Goal: Transaction & Acquisition: Subscribe to service/newsletter

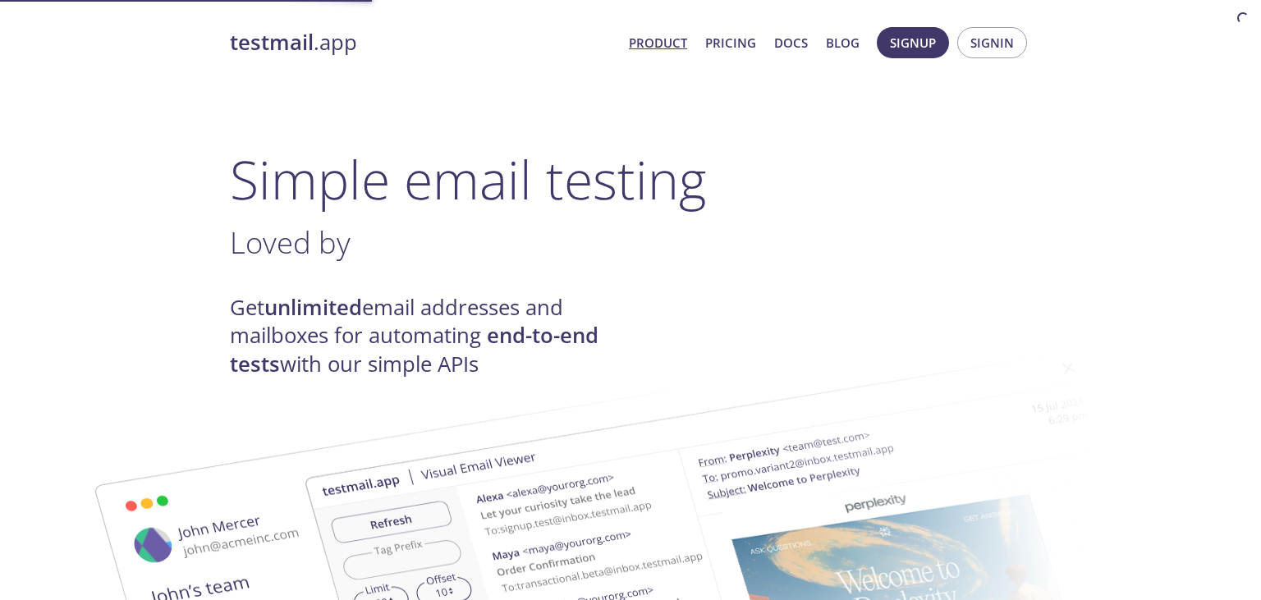
click at [986, 48] on span "Signin" at bounding box center [992, 42] width 44 height 21
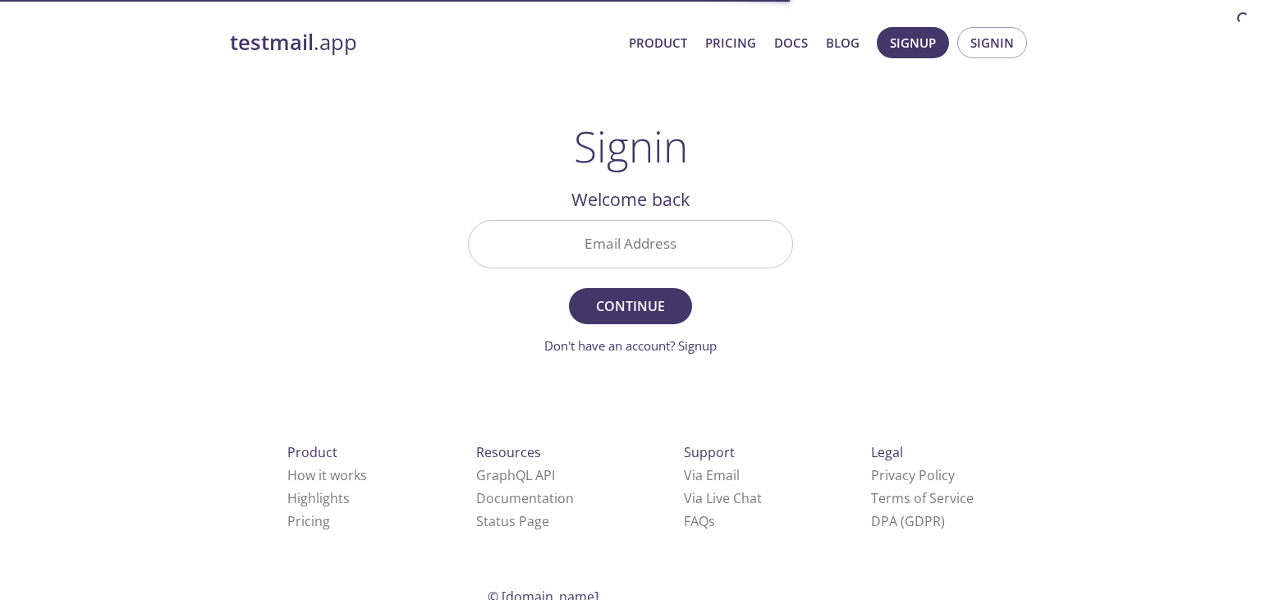
click at [690, 247] on input "Email Address" at bounding box center [630, 244] width 323 height 47
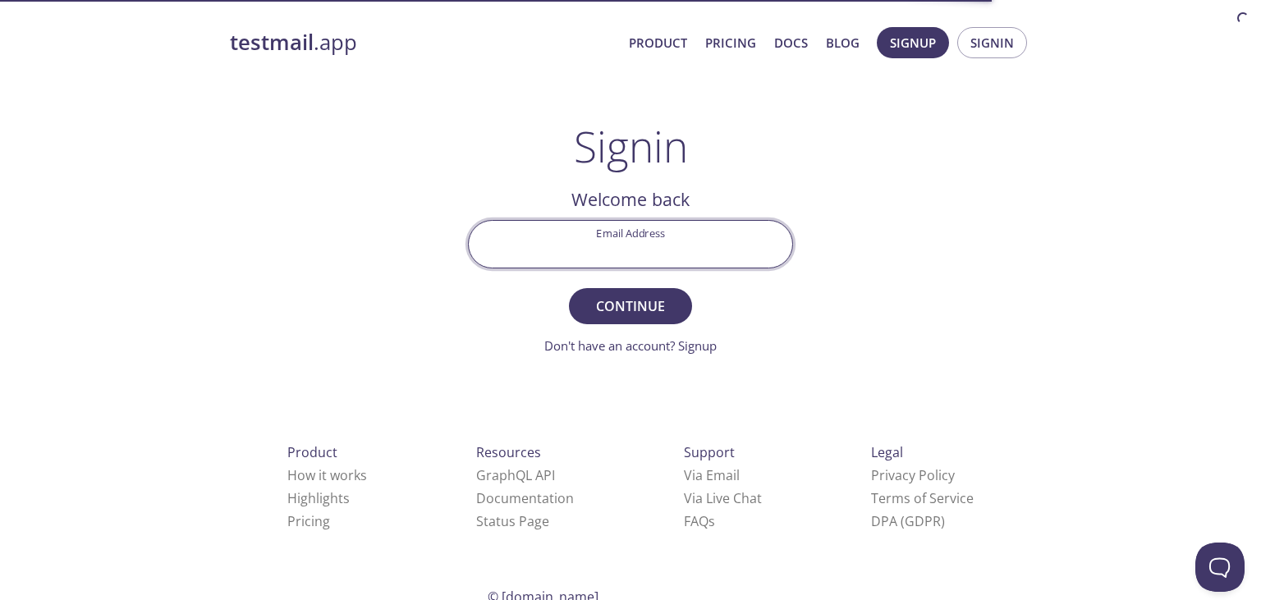
click at [709, 238] on input "Email Address" at bounding box center [630, 244] width 323 height 47
click at [913, 37] on span "Signup" at bounding box center [913, 42] width 46 height 21
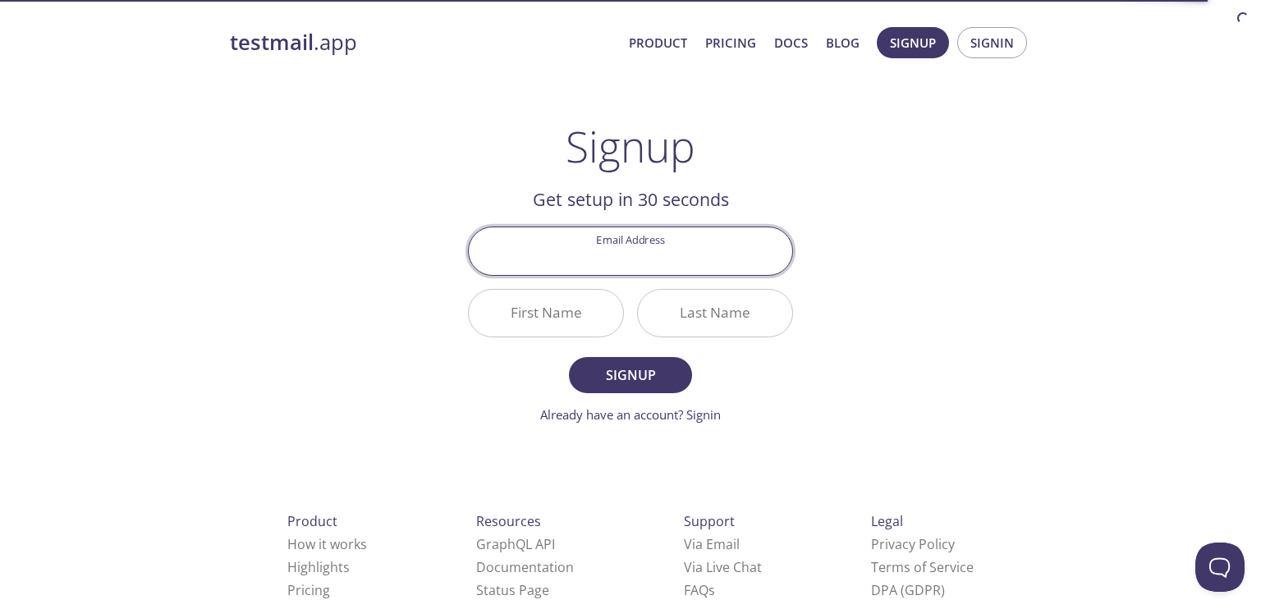
click at [630, 251] on input "Email Address" at bounding box center [630, 250] width 323 height 47
type input "[EMAIL_ADDRESS][DOMAIN_NAME]"
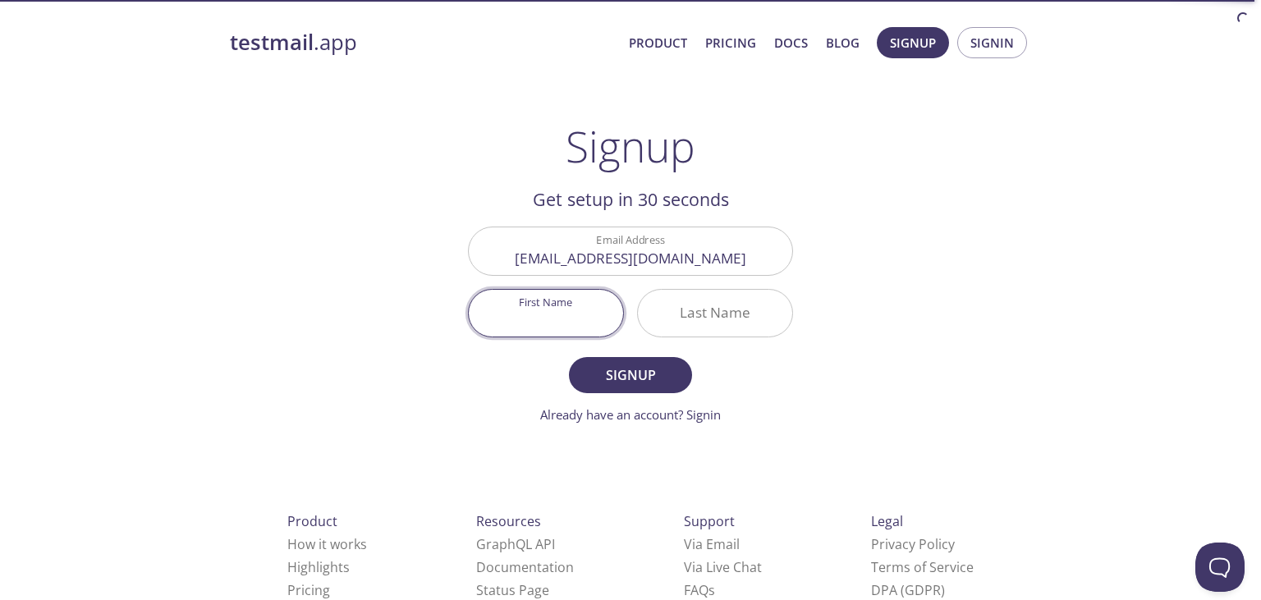
click at [551, 320] on input "First Name" at bounding box center [546, 313] width 154 height 47
type input "Eman"
type input "Salama"
click at [569, 357] on button "Signup" at bounding box center [630, 375] width 123 height 36
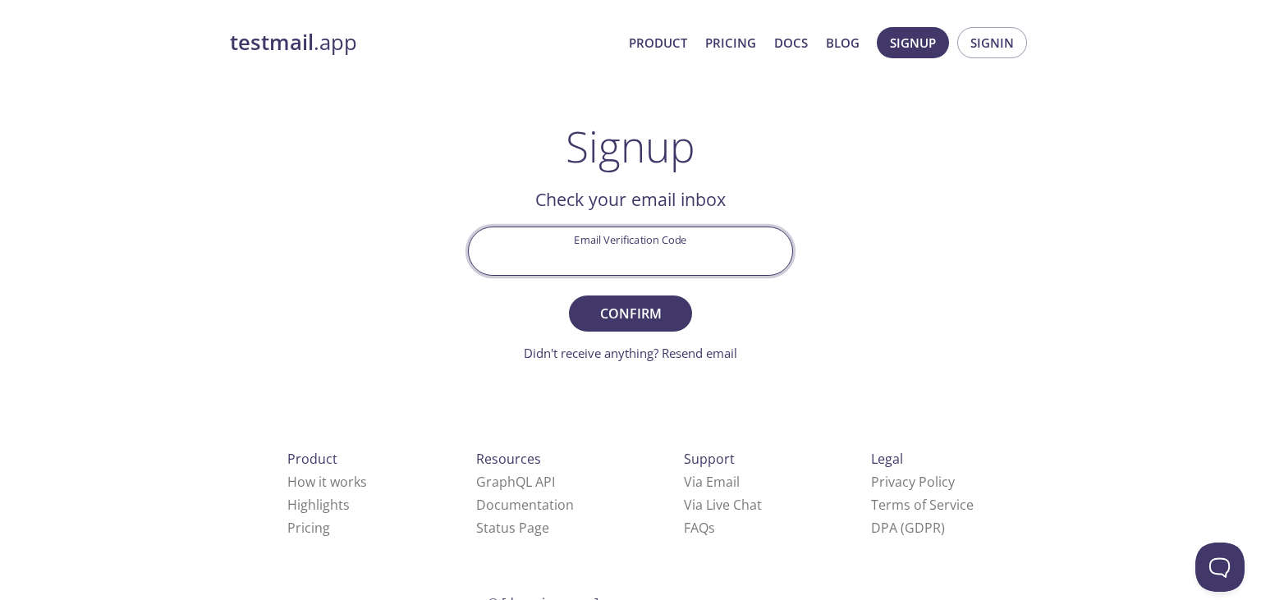
click at [632, 252] on input "Email Verification Code" at bounding box center [630, 250] width 323 height 47
paste input "QMTV1N7"
type input "QMTV1N7"
click at [658, 318] on span "Confirm" at bounding box center [630, 313] width 87 height 23
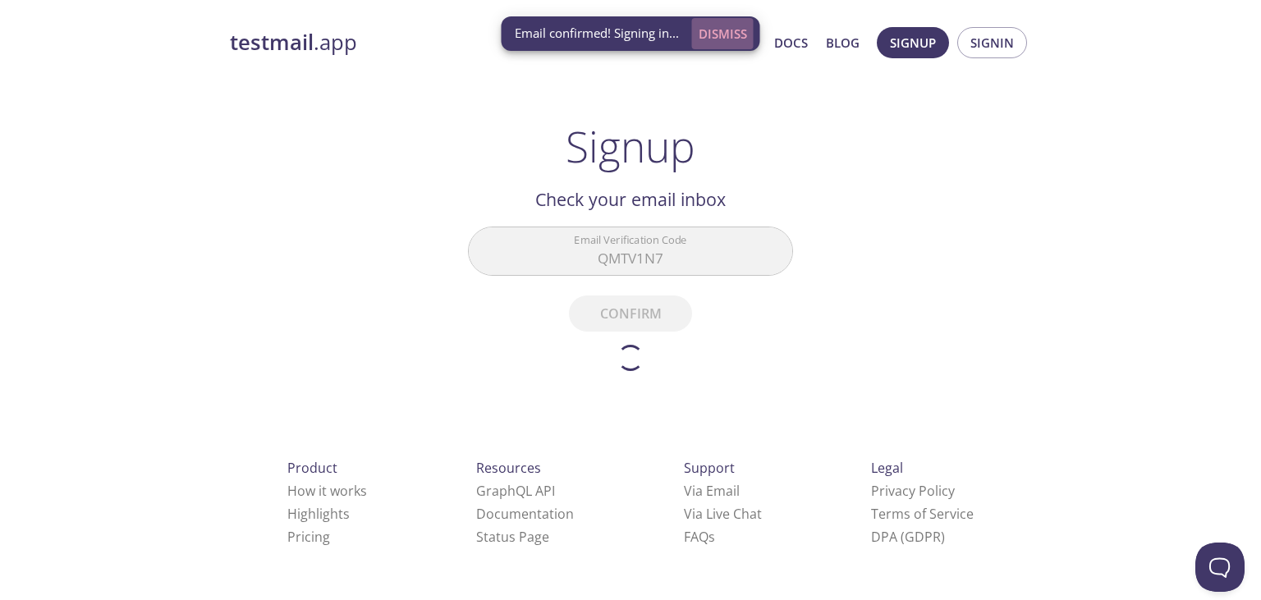
click at [714, 28] on span "Dismiss" at bounding box center [723, 33] width 48 height 21
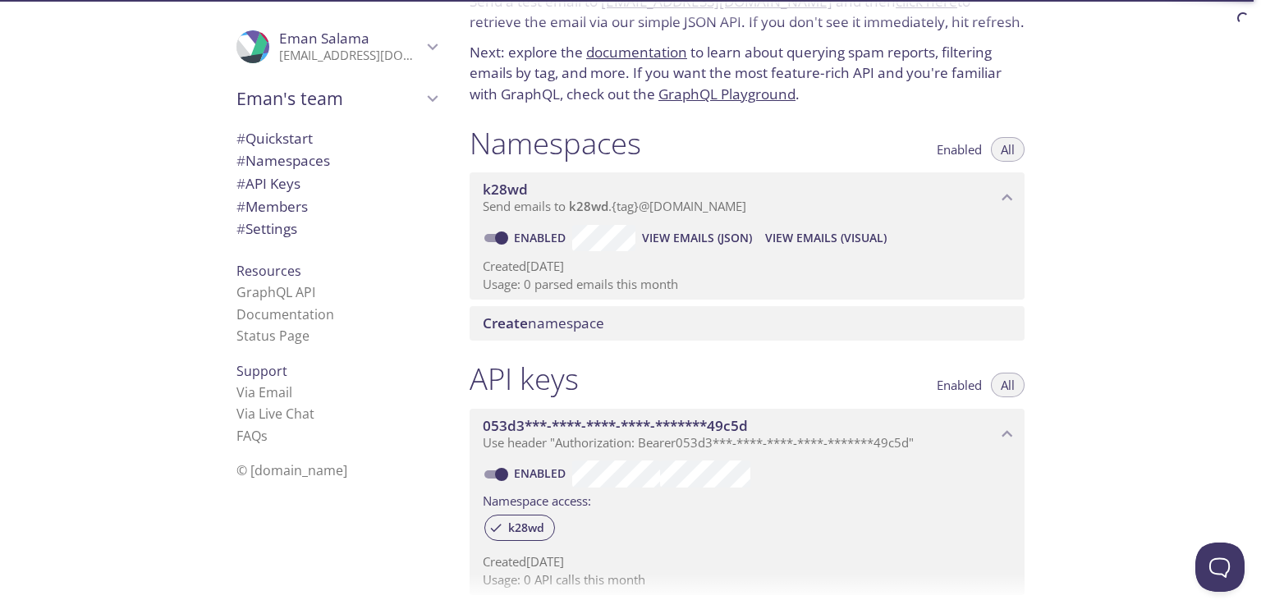
scroll to position [75, 0]
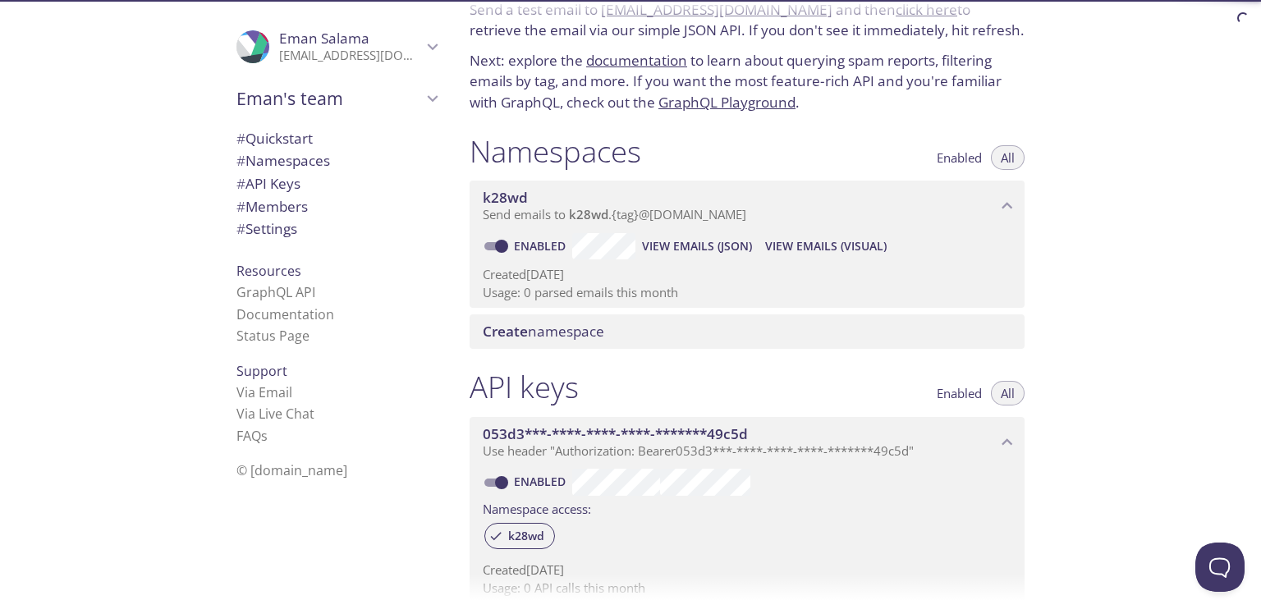
click at [625, 218] on span "Send emails to k28wd . {tag} @[DOMAIN_NAME]" at bounding box center [614, 214] width 263 height 16
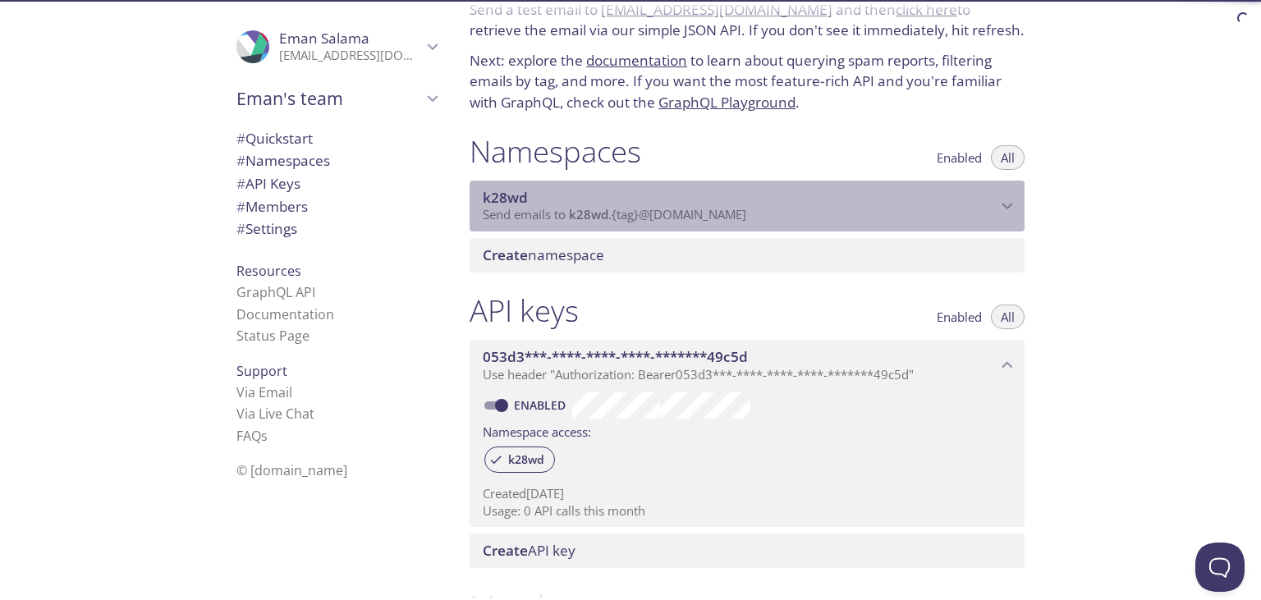
click at [625, 218] on span "Send emails to k28wd . {tag} @[DOMAIN_NAME]" at bounding box center [614, 214] width 263 height 16
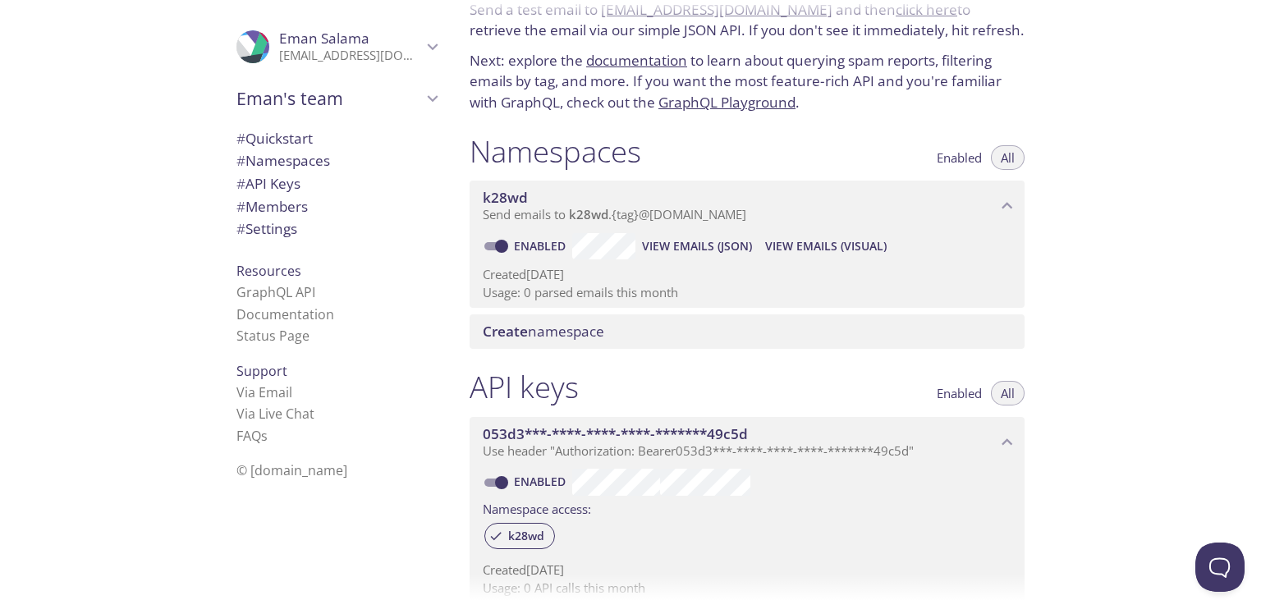
click at [955, 158] on span "Enabled" at bounding box center [959, 158] width 45 height 0
click at [1009, 158] on span "All" at bounding box center [1008, 158] width 14 height 0
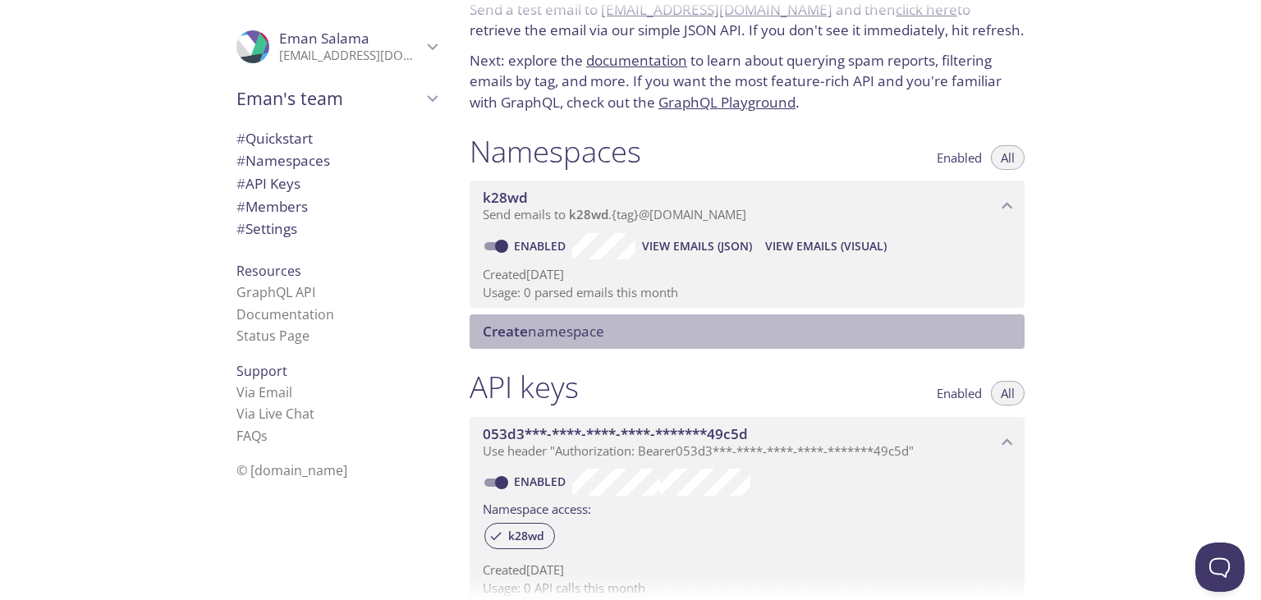
click at [570, 329] on span "Create namespace" at bounding box center [543, 331] width 121 height 19
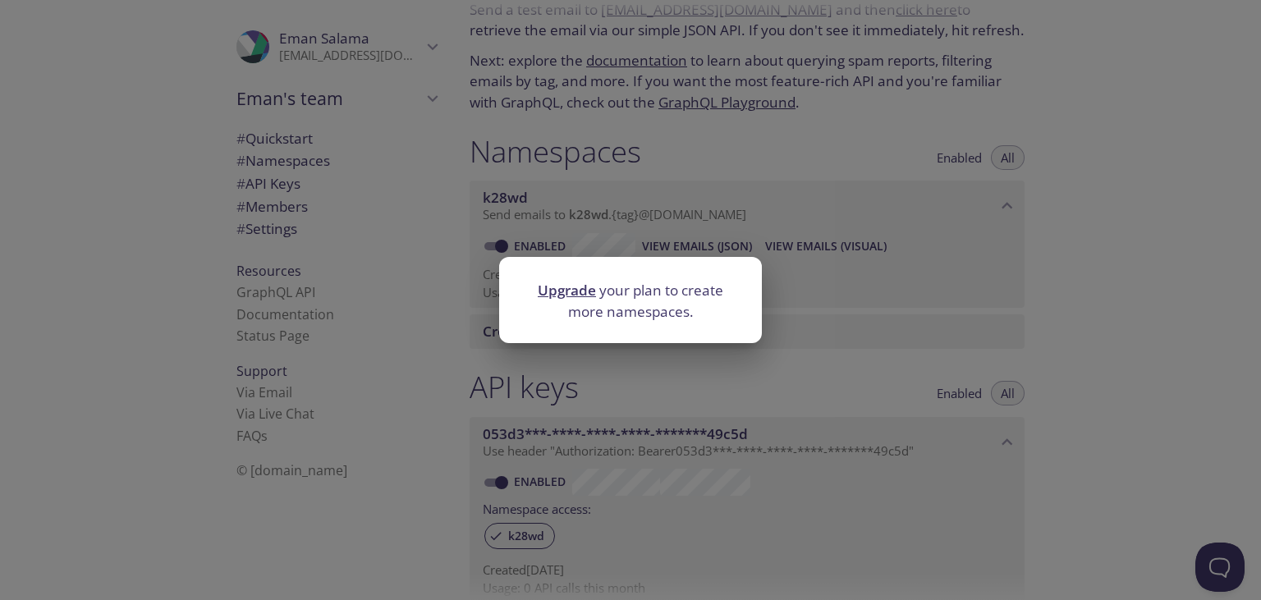
click at [848, 267] on div "Upgrade your plan to create more namespaces." at bounding box center [630, 300] width 1261 height 600
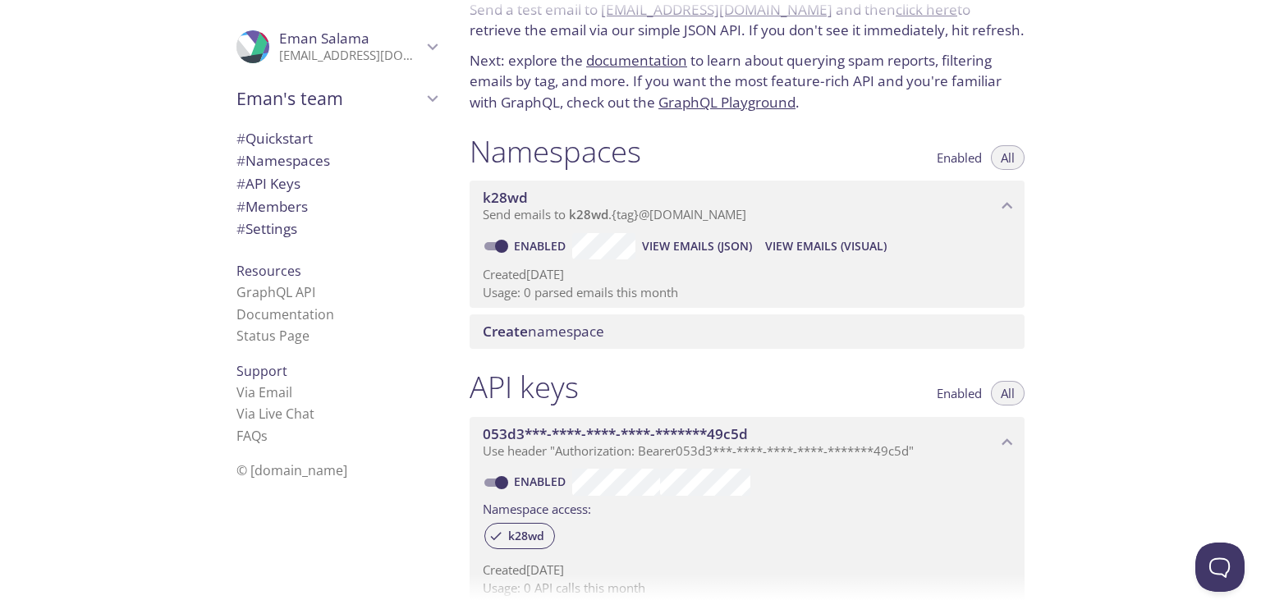
scroll to position [0, 0]
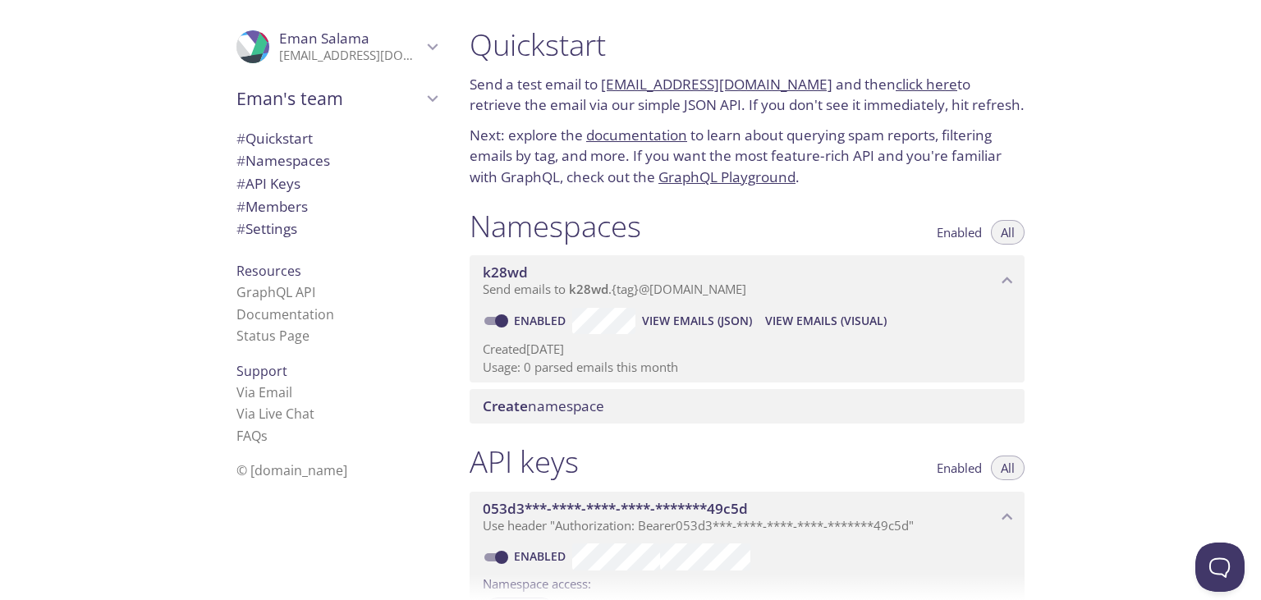
click at [668, 88] on link "[EMAIL_ADDRESS][DOMAIN_NAME]" at bounding box center [716, 84] width 231 height 19
click at [737, 79] on link "[EMAIL_ADDRESS][DOMAIN_NAME]" at bounding box center [716, 84] width 231 height 19
click at [911, 87] on link "click here" at bounding box center [927, 84] width 62 height 19
click at [316, 316] on link "Documentation" at bounding box center [285, 314] width 98 height 18
drag, startPoint x: 600, startPoint y: 80, endPoint x: 812, endPoint y: 87, distance: 211.9
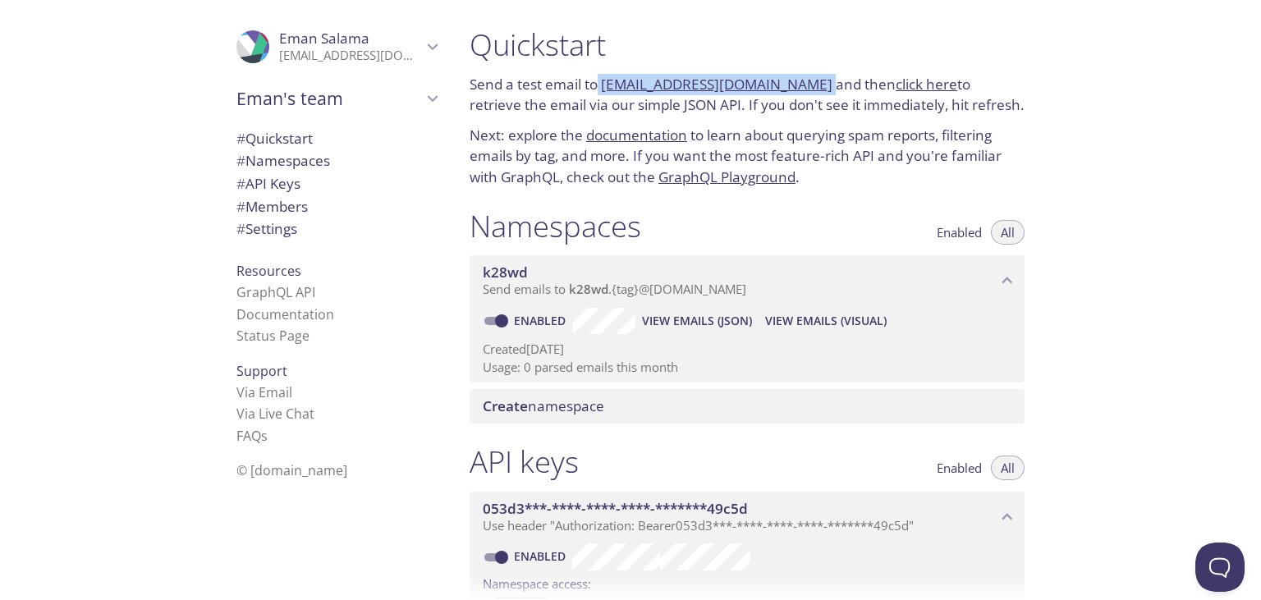
click at [812, 87] on p "Send a test email to [EMAIL_ADDRESS][DOMAIN_NAME] and then click here to retrie…" at bounding box center [747, 95] width 555 height 42
copy p "[EMAIL_ADDRESS][DOMAIN_NAME]"
click at [781, 225] on div "Namespaces Enabled All" at bounding box center [747, 228] width 555 height 41
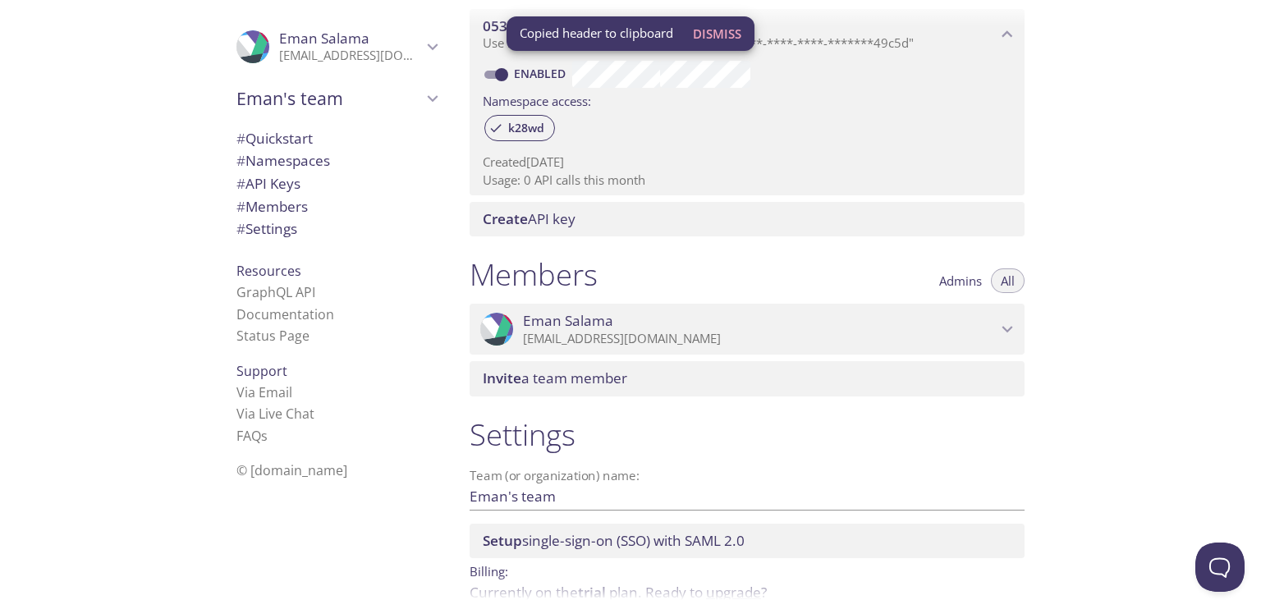
scroll to position [493, 0]
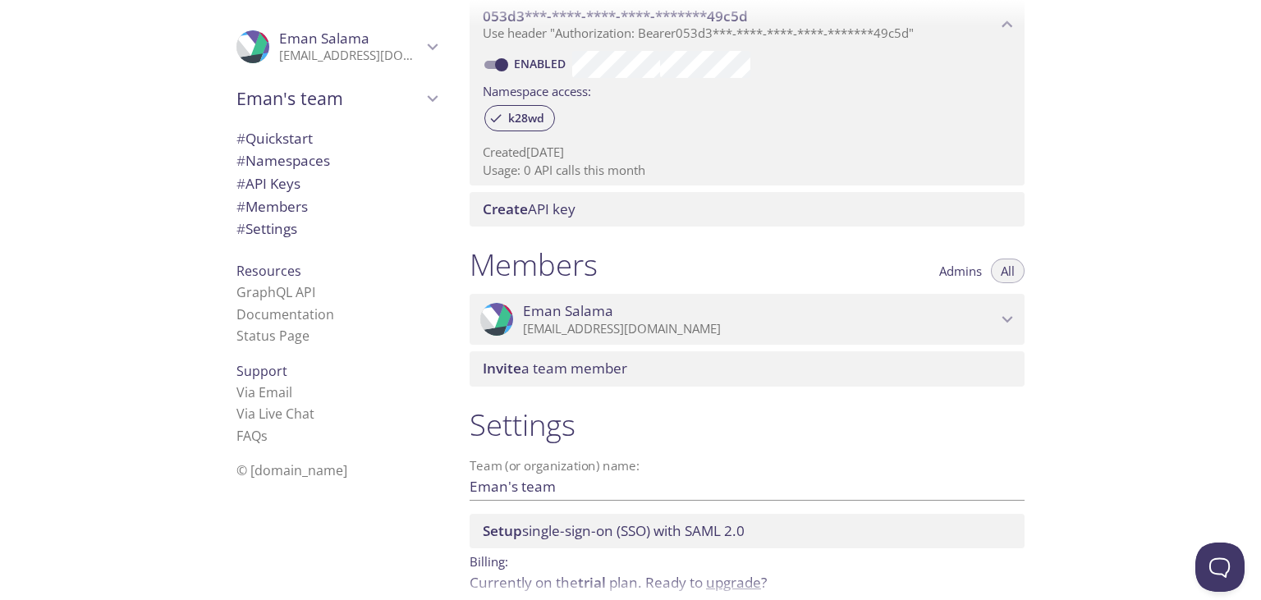
click at [941, 271] on span "Admins" at bounding box center [960, 271] width 43 height 0
click at [1013, 271] on span "All" at bounding box center [1008, 271] width 14 height 0
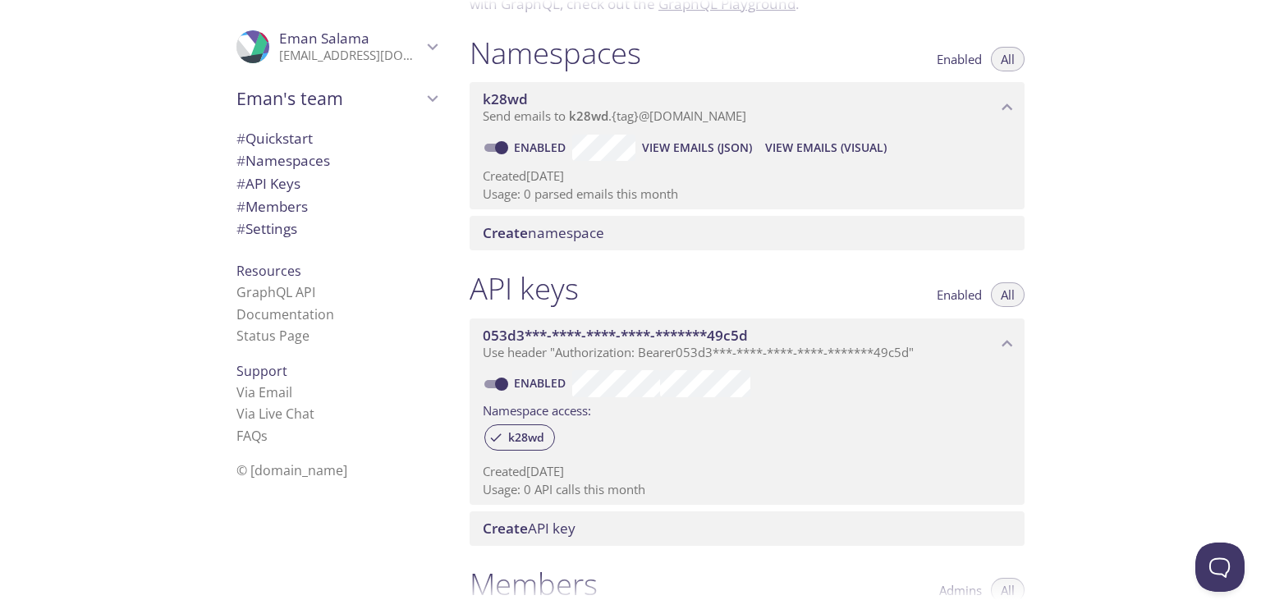
scroll to position [0, 0]
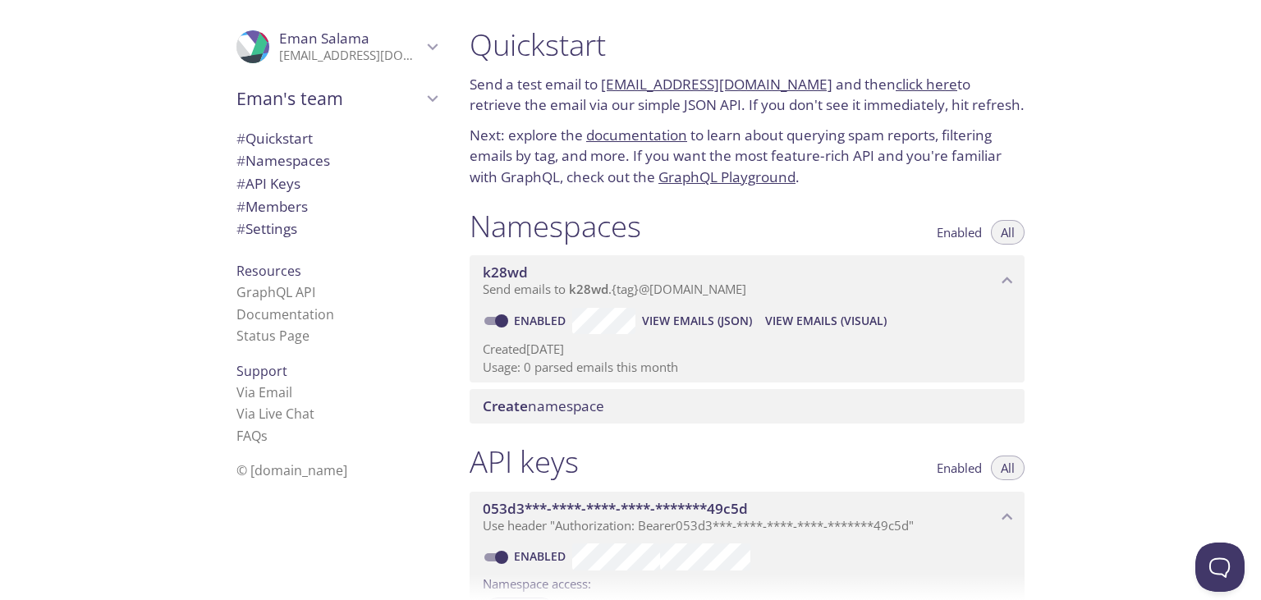
click at [289, 231] on span "# Settings" at bounding box center [266, 228] width 61 height 19
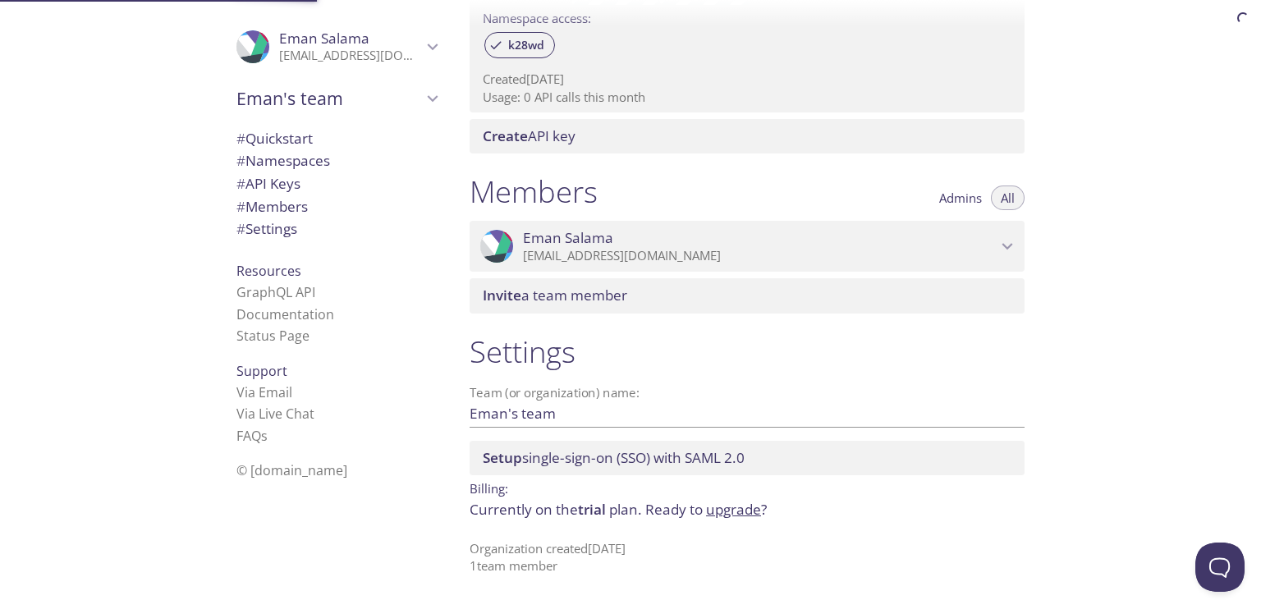
scroll to position [567, 0]
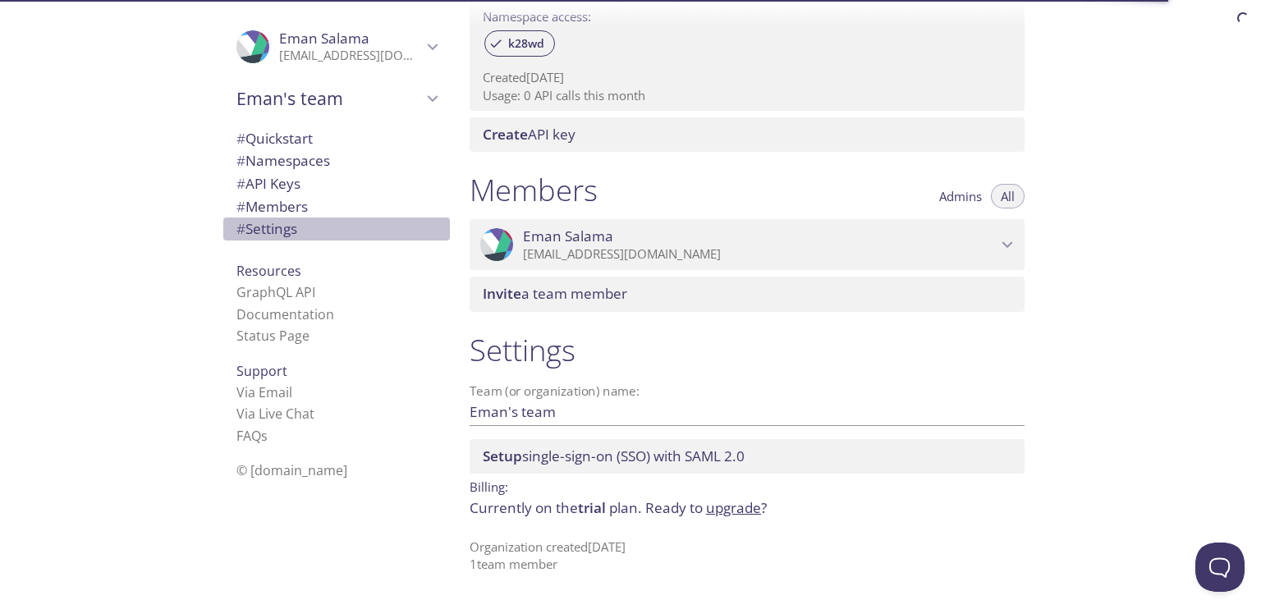
click at [287, 235] on span "# Settings" at bounding box center [266, 228] width 61 height 19
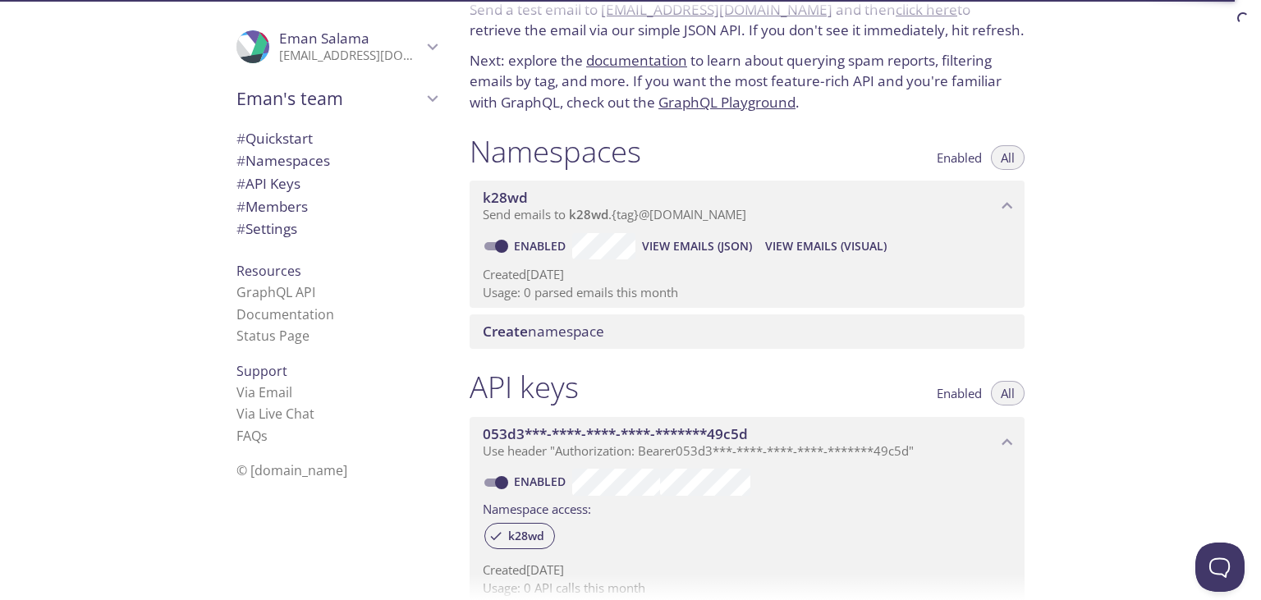
scroll to position [0, 0]
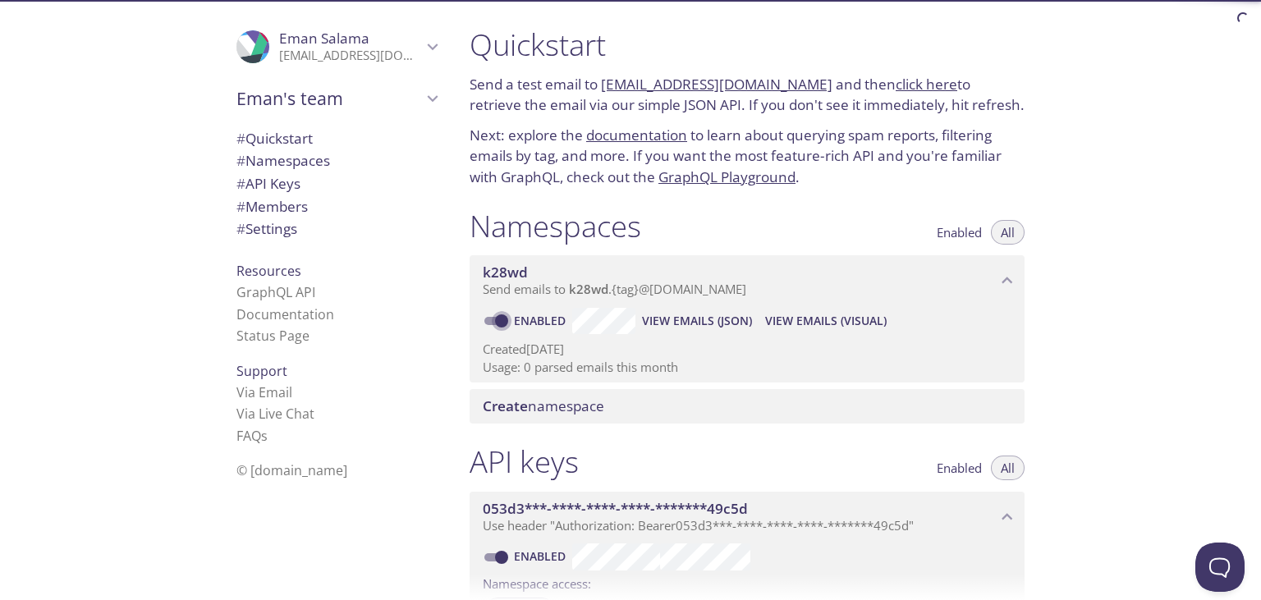
click at [500, 318] on input "Enabled" at bounding box center [501, 321] width 59 height 20
click at [492, 319] on input "Disabled" at bounding box center [488, 321] width 59 height 20
checkbox input "true"
click at [855, 323] on span "View Emails (Visual)" at bounding box center [825, 321] width 121 height 20
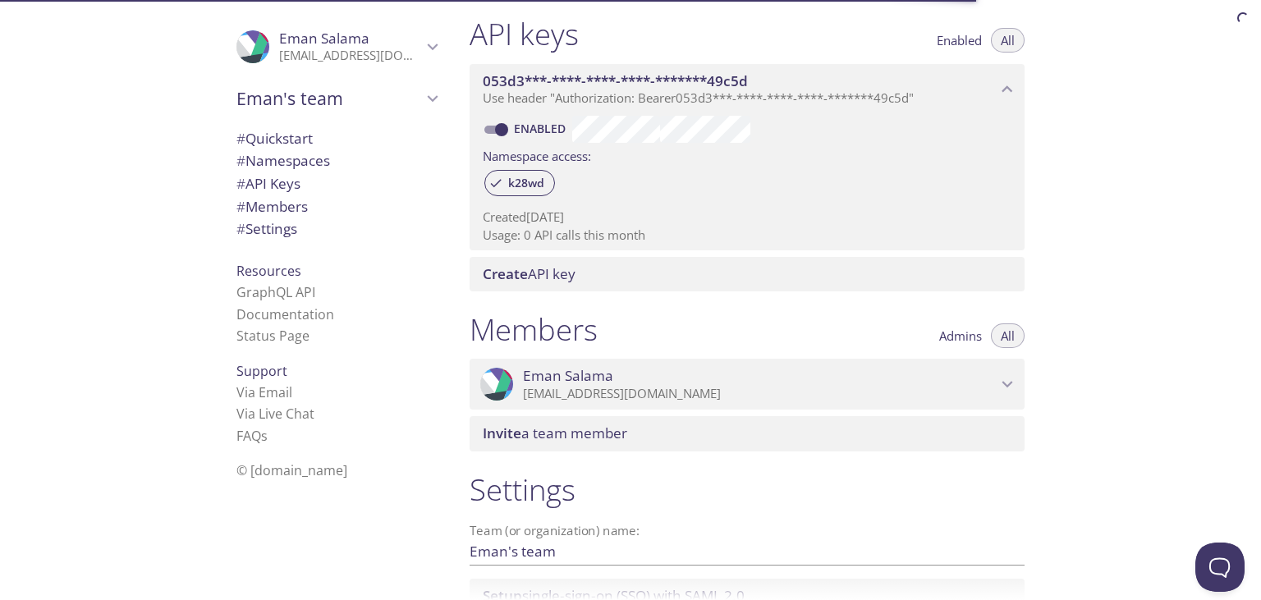
scroll to position [173, 0]
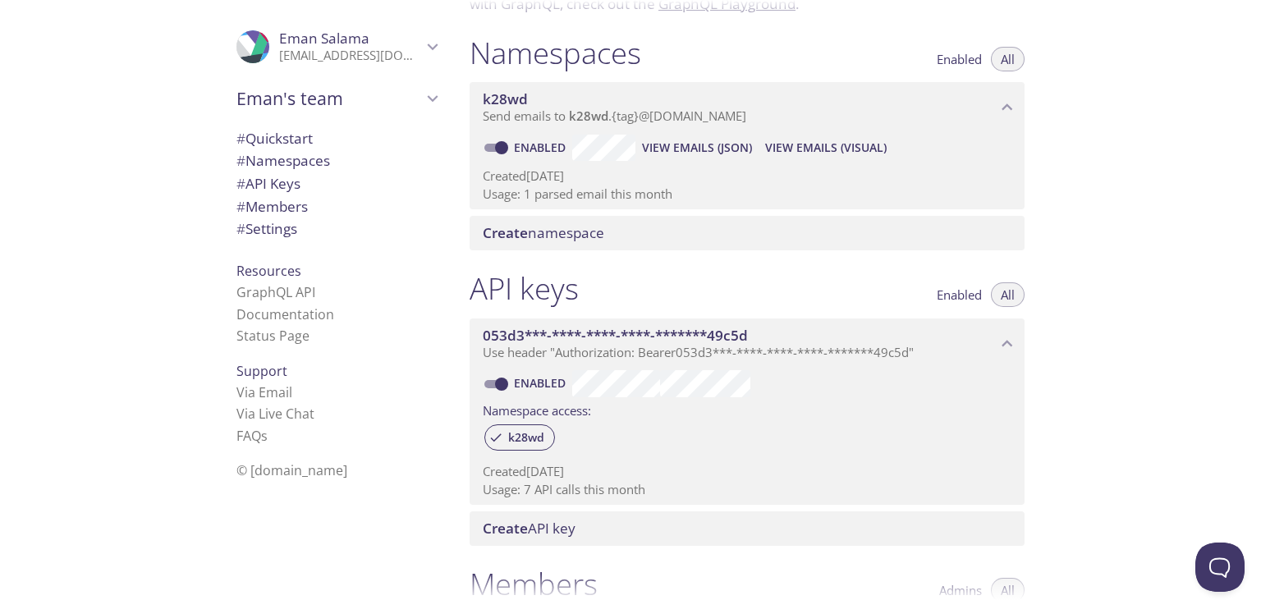
click at [818, 154] on span "View Emails (Visual)" at bounding box center [825, 148] width 121 height 20
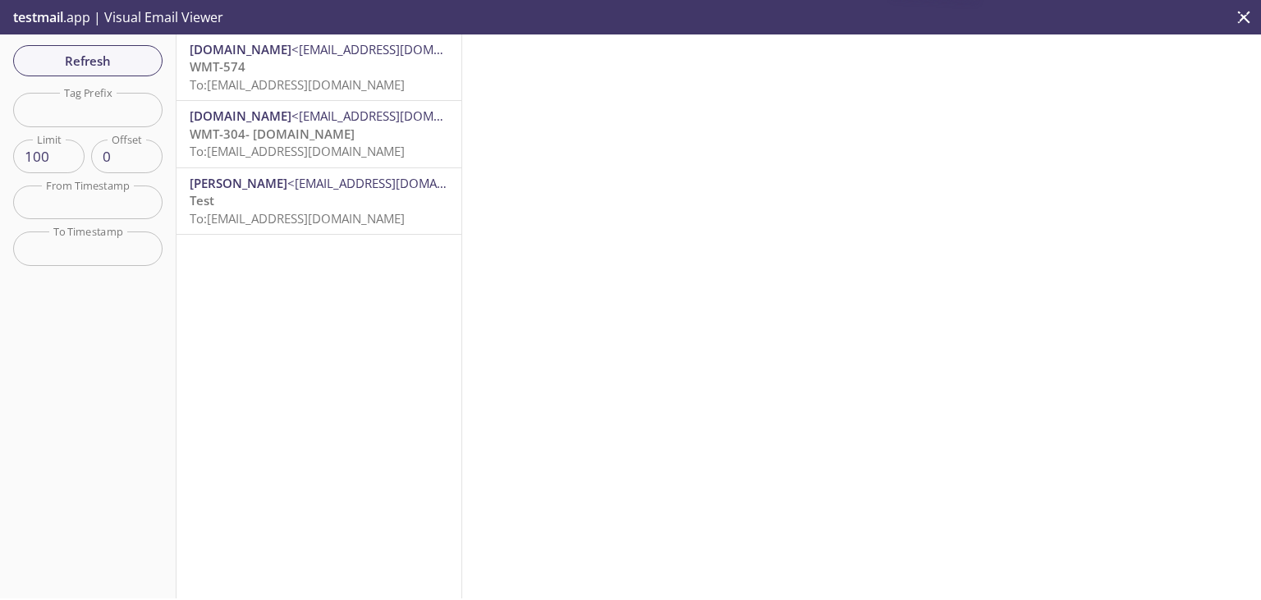
click at [330, 129] on span "WMT-304- [DOMAIN_NAME]" at bounding box center [272, 134] width 165 height 16
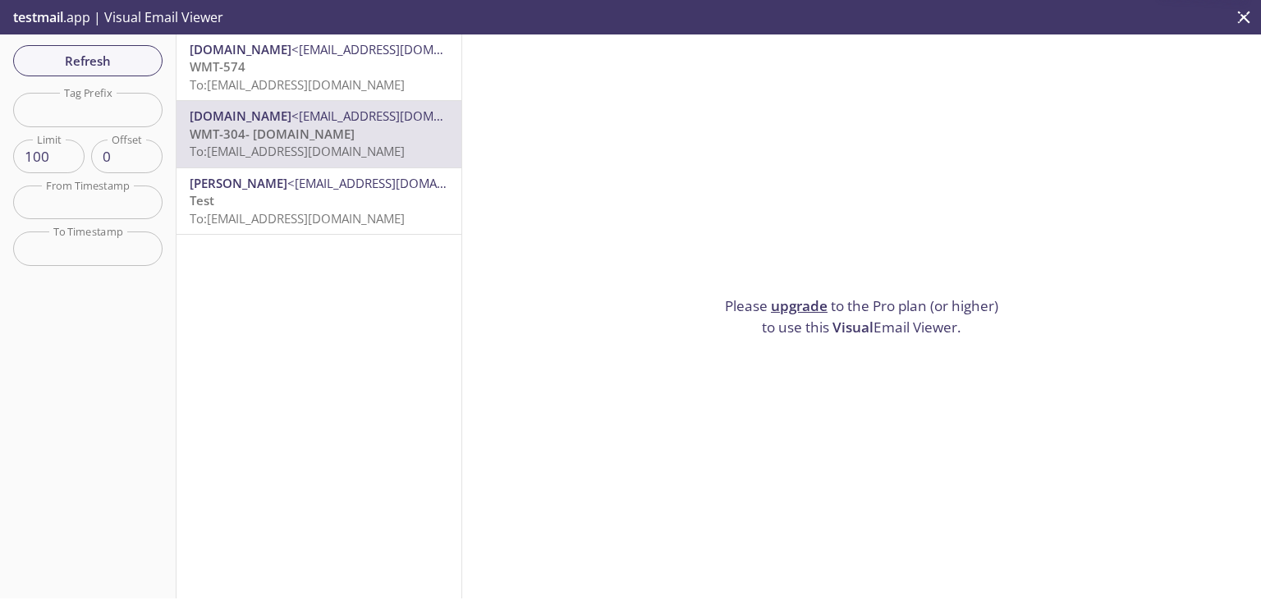
click at [297, 134] on span "WMT-304- [DOMAIN_NAME]" at bounding box center [272, 134] width 165 height 16
click at [439, 124] on span "<[EMAIL_ADDRESS][DOMAIN_NAME]>" at bounding box center [397, 116] width 213 height 16
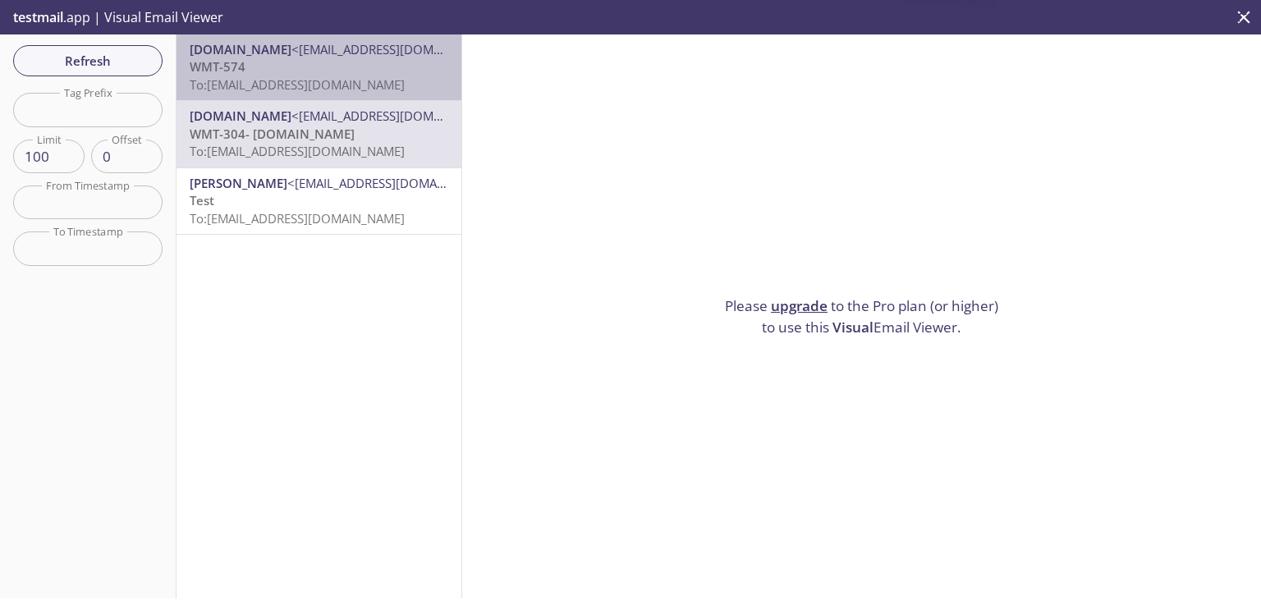
click at [428, 74] on p "WMT-574 To: [EMAIL_ADDRESS][DOMAIN_NAME]" at bounding box center [319, 75] width 259 height 35
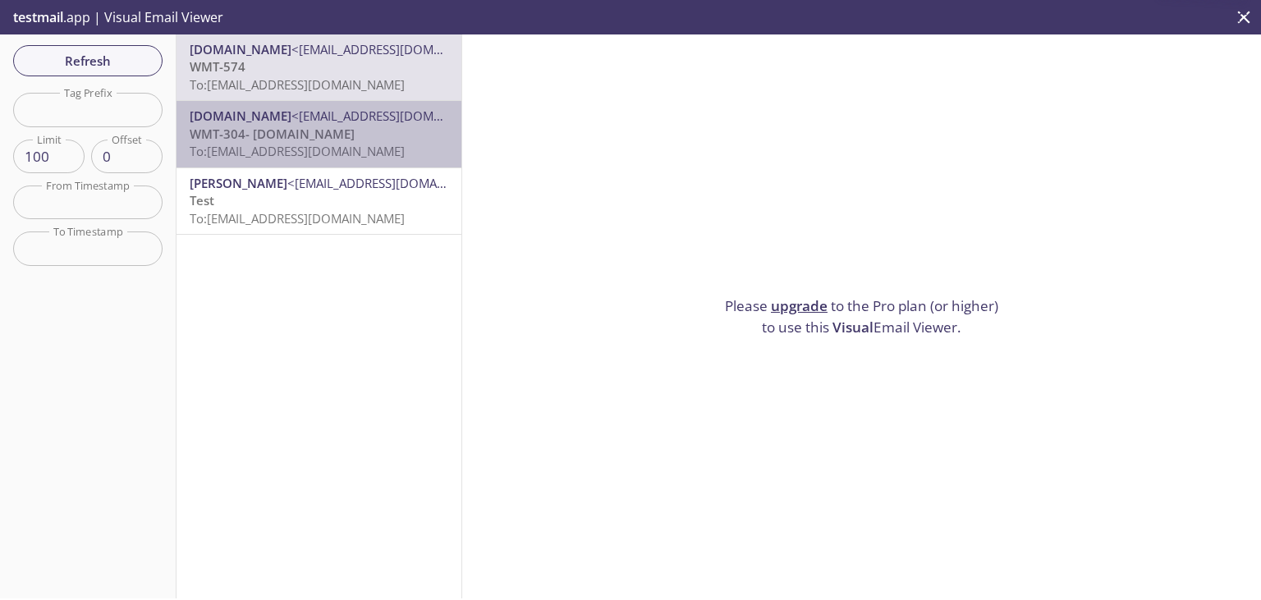
click at [412, 144] on p "WMT-304- [DOMAIN_NAME] To: [DOMAIN_NAME][EMAIL_ADDRESS][DOMAIN_NAME]" at bounding box center [319, 143] width 259 height 35
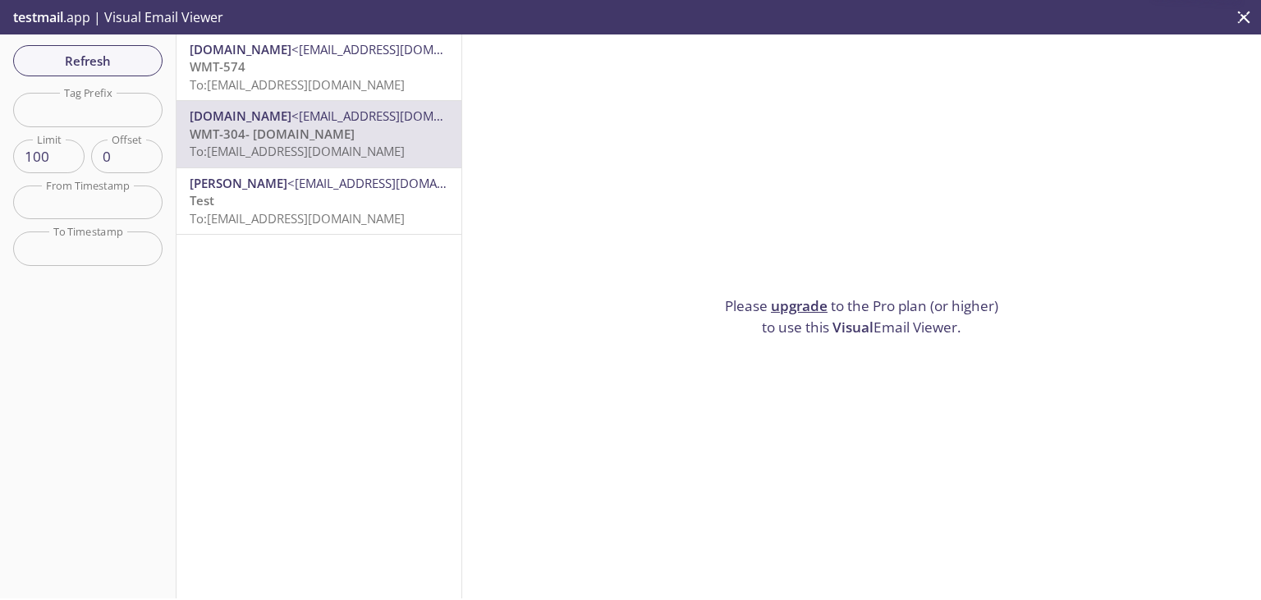
click at [394, 186] on span "[PERSON_NAME] <[EMAIL_ADDRESS][DOMAIN_NAME]>" at bounding box center [319, 183] width 259 height 17
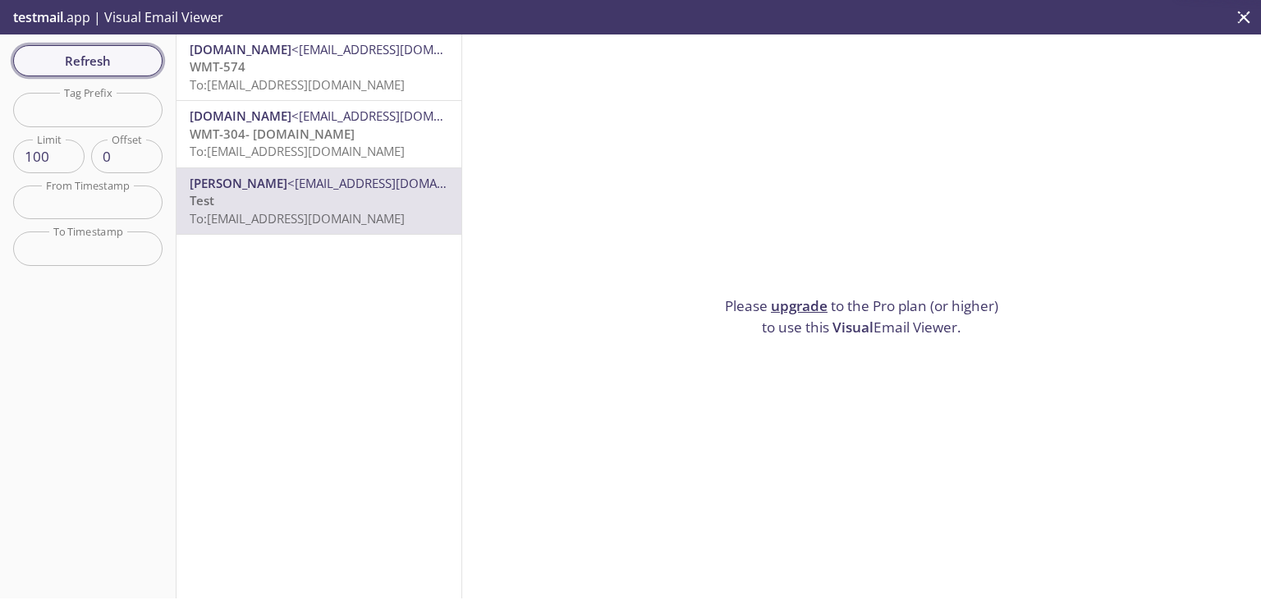
click at [87, 61] on span "Refresh" at bounding box center [87, 60] width 123 height 21
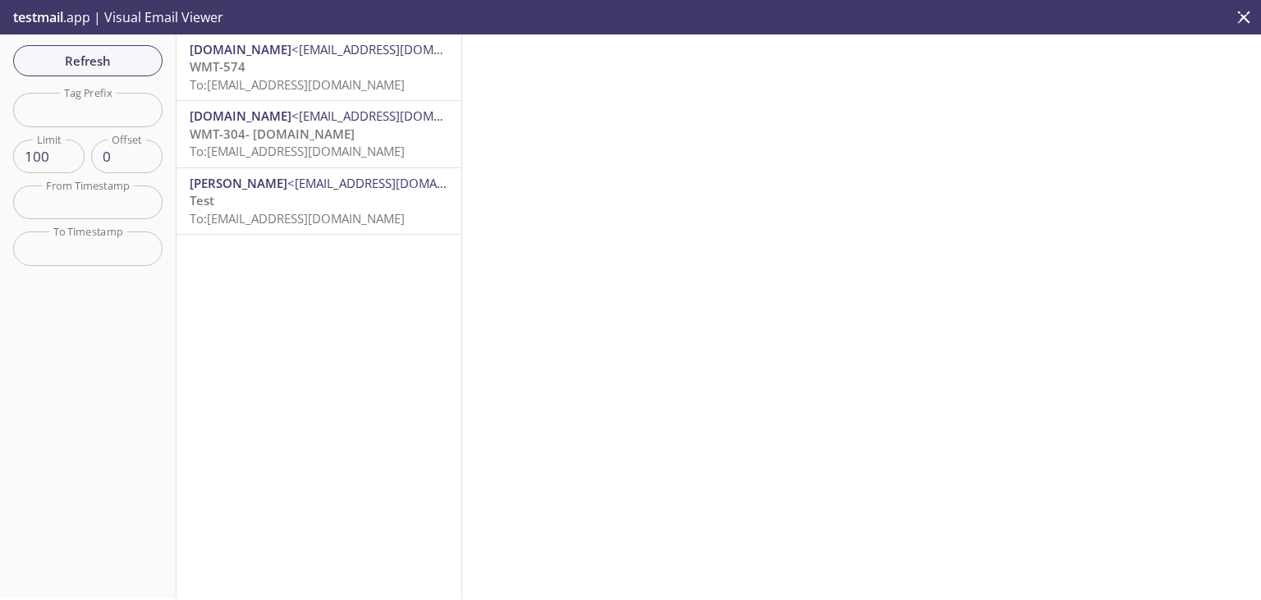
click at [1243, 21] on icon "close" at bounding box center [1243, 17] width 21 height 21
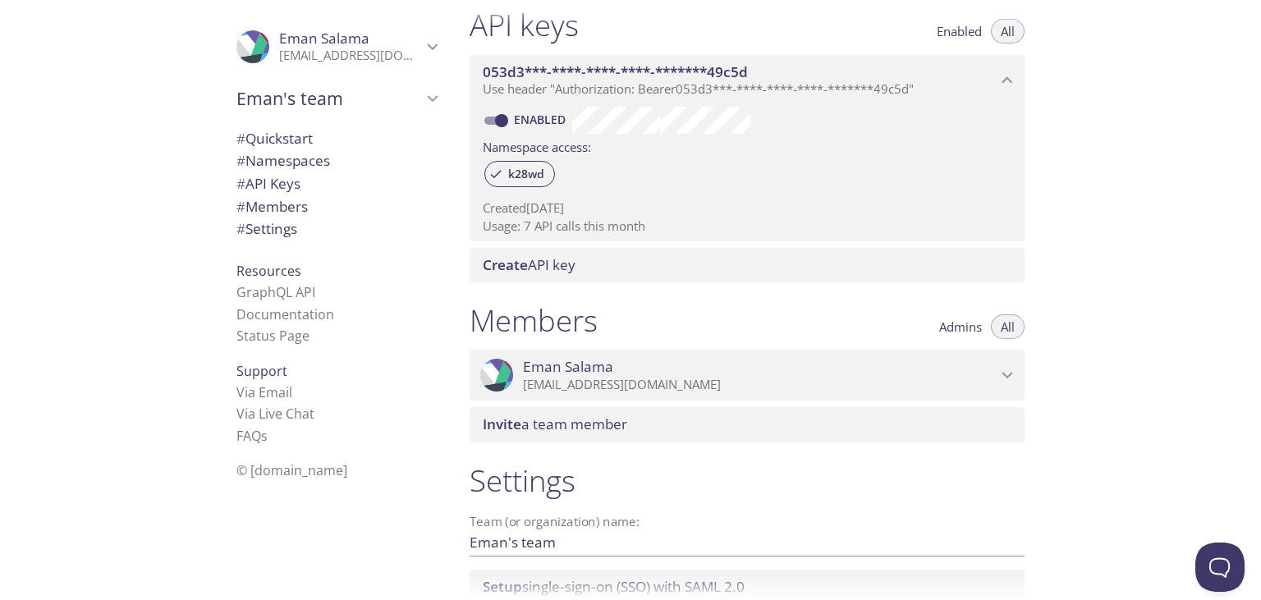
scroll to position [567, 0]
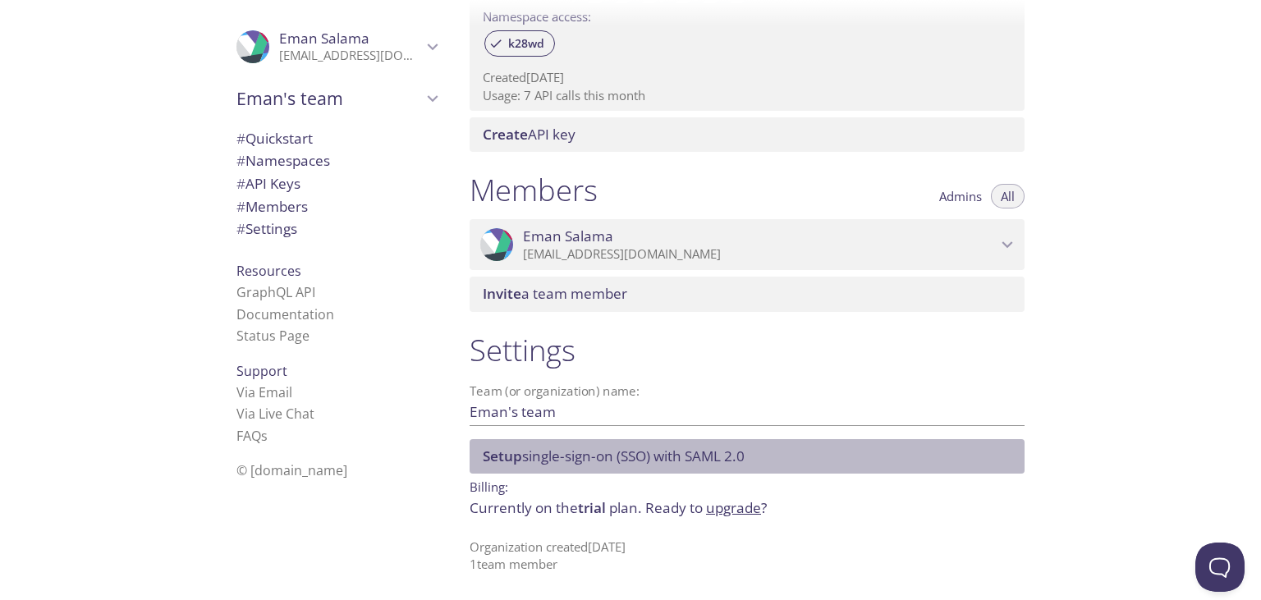
click at [616, 453] on span "Setup single-sign-on (SSO) with [PERSON_NAME] 2.0" at bounding box center [614, 456] width 262 height 19
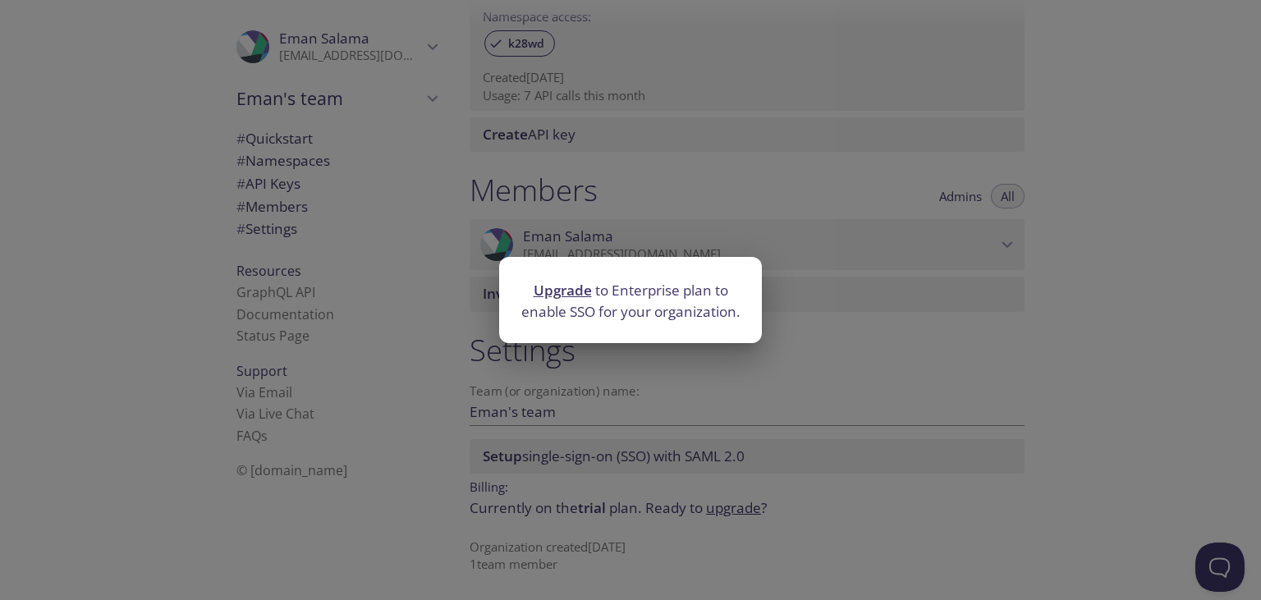
click at [865, 374] on div "Upgrade to Enterprise plan to enable SSO for your organization." at bounding box center [630, 300] width 1261 height 600
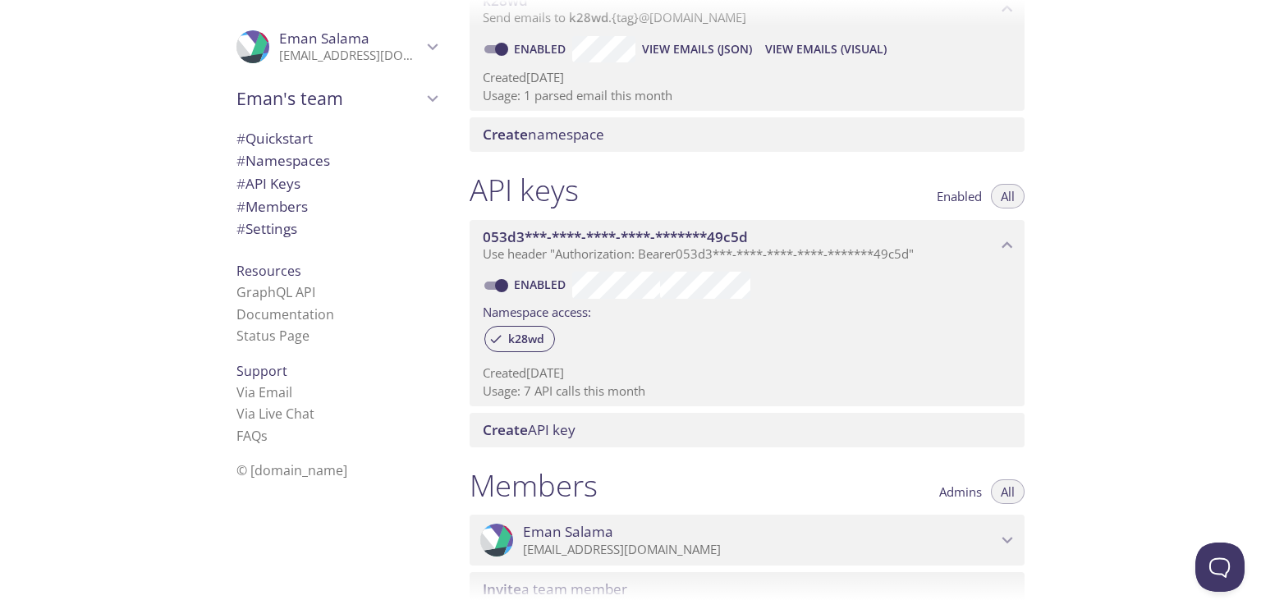
scroll to position [0, 0]
